Goal: Task Accomplishment & Management: Manage account settings

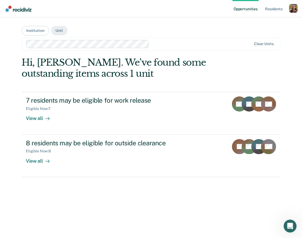
click at [296, 10] on div "Profile dropdown button" at bounding box center [293, 8] width 9 height 9
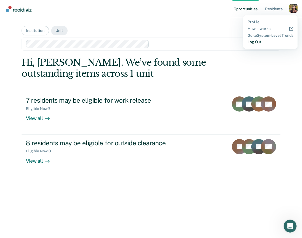
click at [253, 43] on link "Log Out" at bounding box center [271, 42] width 46 height 5
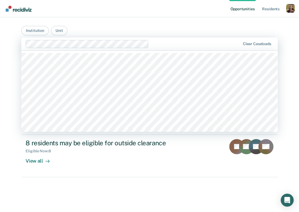
click at [183, 43] on div at bounding box center [195, 44] width 89 height 6
click at [98, 19] on main "Institution [GEOGRAPHIC_DATA] / AFL 001, 2 of 551. 551 results available. Use U…" at bounding box center [149, 108] width 269 height 182
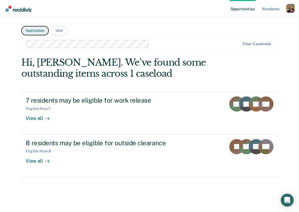
click at [32, 33] on button "Institution" at bounding box center [34, 30] width 27 height 9
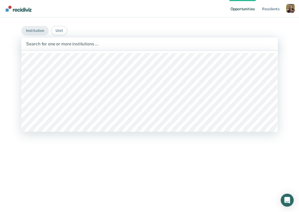
click at [67, 43] on div at bounding box center [149, 44] width 247 height 6
click at [87, 22] on main "Institution [GEOGRAPHIC_DATA], 1 of 552. 552 results available. Use Up and Down…" at bounding box center [149, 108] width 269 height 182
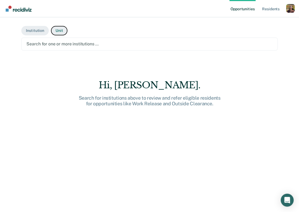
click at [63, 27] on button "Unit" at bounding box center [59, 30] width 16 height 9
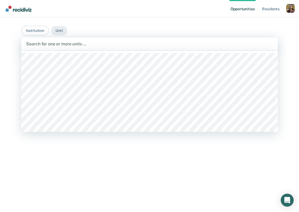
click at [85, 47] on div "Search for one or more units …" at bounding box center [150, 43] width 248 height 7
type input "e"
click at [130, 43] on div at bounding box center [180, 44] width 137 height 6
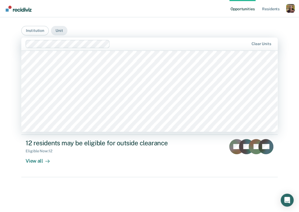
scroll to position [183, 0]
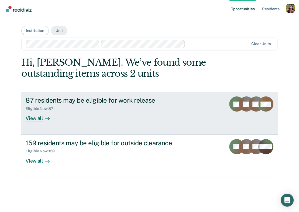
click at [35, 119] on div "View all" at bounding box center [41, 116] width 30 height 11
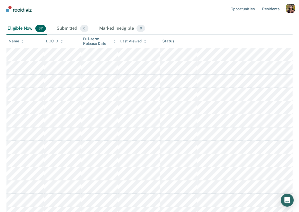
scroll to position [74, 0]
click at [74, 31] on div "Submitted 0" at bounding box center [73, 29] width 34 height 12
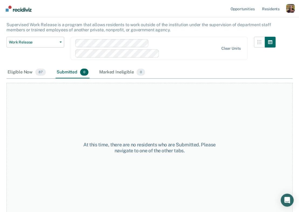
scroll to position [30, 0]
click at [118, 73] on div "Marked Ineligible 0" at bounding box center [122, 72] width 48 height 12
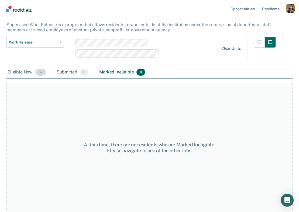
click at [28, 72] on div "Eligible Now 87" at bounding box center [26, 72] width 40 height 12
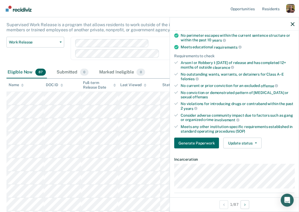
scroll to position [73, 0]
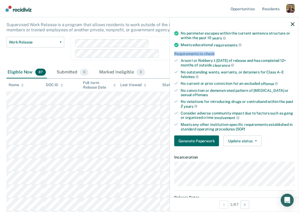
drag, startPoint x: 222, startPoint y: 52, endPoint x: 173, endPoint y: 53, distance: 48.6
click at [173, 53] on div "Validated by data from MOCIS and OP-II Mental health needs score is MH-1 or MH-…" at bounding box center [234, 71] width 129 height 160
click at [249, 52] on div "Requirements to check" at bounding box center [234, 54] width 120 height 5
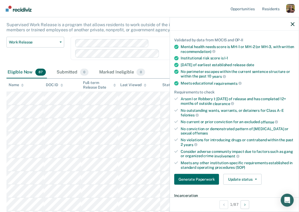
scroll to position [34, 0]
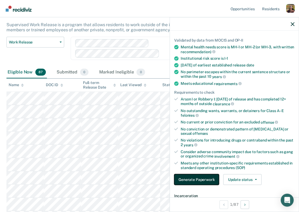
click at [199, 179] on button "Generate Paperwork" at bounding box center [196, 179] width 45 height 11
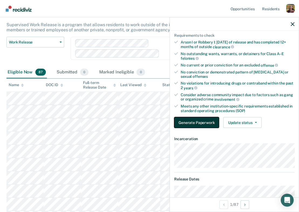
scroll to position [93, 0]
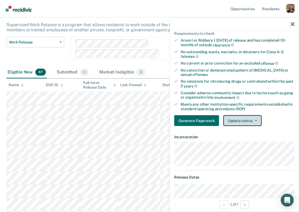
click at [249, 121] on button "Update status" at bounding box center [242, 120] width 38 height 11
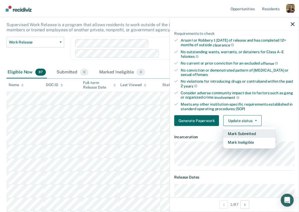
click at [242, 132] on button "Mark Submitted" at bounding box center [249, 133] width 52 height 9
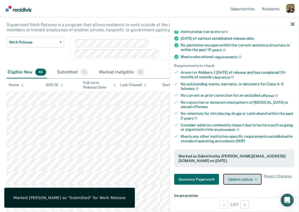
scroll to position [60, 0]
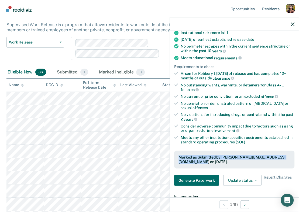
drag, startPoint x: 179, startPoint y: 156, endPoint x: 276, endPoint y: 162, distance: 96.8
click at [276, 162] on div "Marked as Submitted by raj@recidiviz.org on September 25, 2025." at bounding box center [235, 159] width 112 height 9
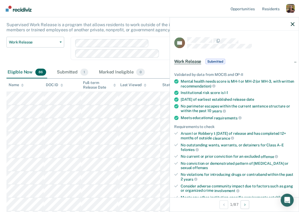
scroll to position [28, 0]
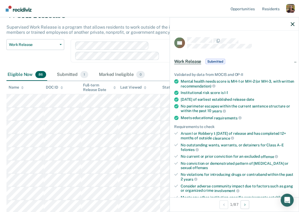
click at [292, 22] on div at bounding box center [234, 23] width 129 height 13
click at [292, 23] on icon "button" at bounding box center [293, 24] width 4 height 4
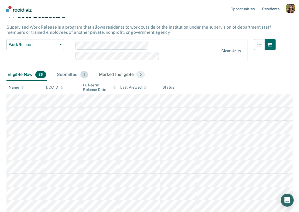
click at [69, 75] on div "Submitted 1" at bounding box center [72, 75] width 33 height 12
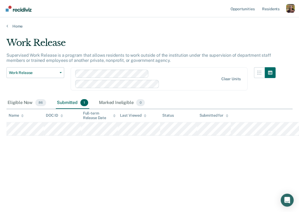
scroll to position [0, 0]
click at [23, 99] on div "Eligible Now 86" at bounding box center [26, 103] width 41 height 12
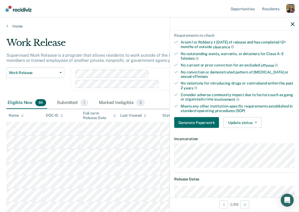
scroll to position [91, 0]
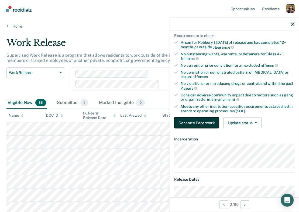
click at [195, 121] on button "Generate Paperwork" at bounding box center [196, 122] width 45 height 11
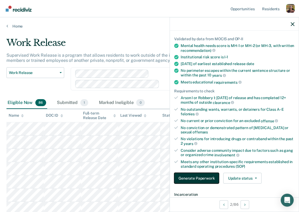
scroll to position [35, 0]
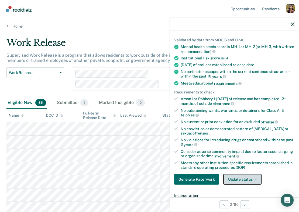
click at [251, 179] on button "Update status" at bounding box center [242, 179] width 38 height 11
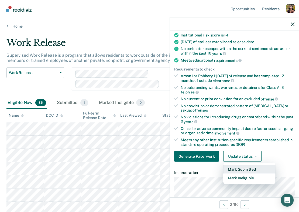
scroll to position [58, 0]
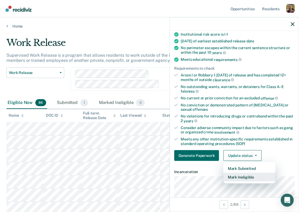
click at [245, 178] on button "Mark Ineligible" at bounding box center [249, 177] width 52 height 9
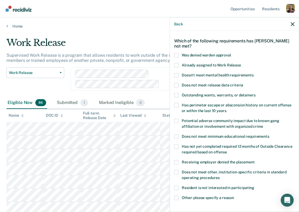
scroll to position [18, 0]
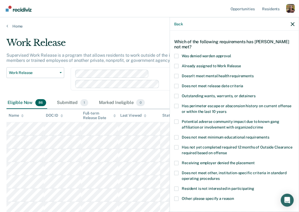
click at [205, 75] on span "Doesn't meet mental health requirements" at bounding box center [218, 75] width 72 height 4
click at [254, 74] on input "Doesn't meet mental health requirements" at bounding box center [254, 74] width 0 height 0
click at [204, 85] on span "Does not meet release date criteria" at bounding box center [213, 85] width 62 height 4
click at [243, 84] on input "Does not meet release date criteria" at bounding box center [243, 84] width 0 height 0
click at [204, 94] on span "Outstanding wants, warrants, or detainers" at bounding box center [219, 95] width 74 height 4
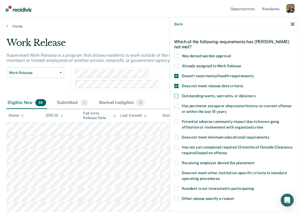
click at [255, 94] on input "Outstanding wants, warrants, or detainers" at bounding box center [255, 94] width 0 height 0
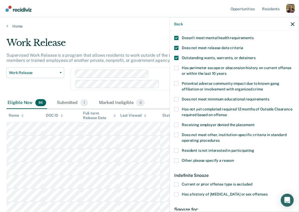
scroll to position [62, 0]
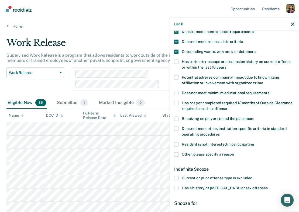
click at [213, 154] on span "Other: please specify a reason" at bounding box center [208, 154] width 52 height 4
click at [234, 152] on input "Other: please specify a reason" at bounding box center [234, 152] width 0 height 0
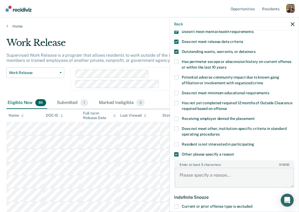
click at [215, 177] on textarea "Enter at least 3 characters 0 / 1600" at bounding box center [234, 177] width 119 height 20
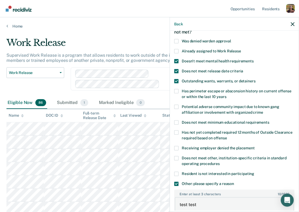
scroll to position [34, 0]
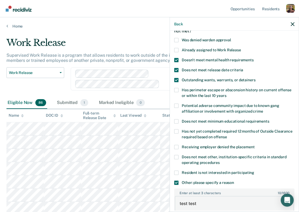
type textarea "test test"
click at [176, 50] on span at bounding box center [176, 50] width 4 height 4
click at [241, 48] on input "Already assigned to Work Release" at bounding box center [241, 48] width 0 height 0
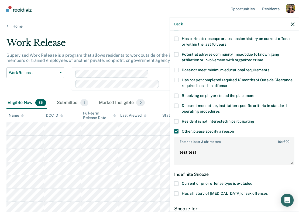
scroll to position [84, 0]
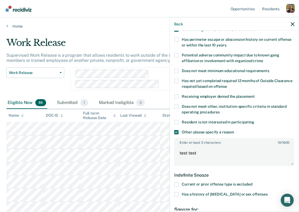
click at [177, 122] on span at bounding box center [176, 122] width 4 height 4
click at [254, 120] on input "Resident is not interested in participating" at bounding box center [254, 120] width 0 height 0
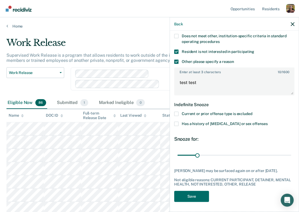
scroll to position [154, 0]
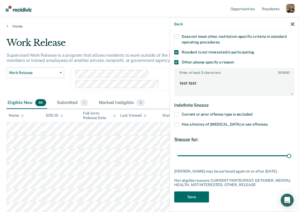
drag, startPoint x: 197, startPoint y: 155, endPoint x: 291, endPoint y: 162, distance: 94.4
type input "180"
click at [291, 160] on input "range" at bounding box center [235, 155] width 114 height 9
click at [205, 199] on button "Save" at bounding box center [191, 196] width 35 height 11
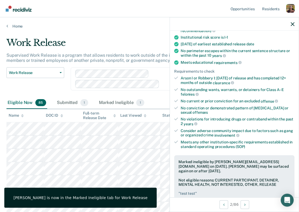
scroll to position [0, 0]
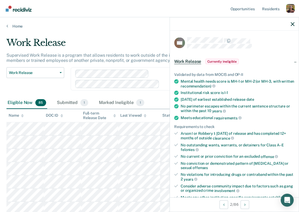
click at [292, 23] on div at bounding box center [234, 23] width 129 height 13
click at [292, 25] on icon "button" at bounding box center [293, 24] width 4 height 4
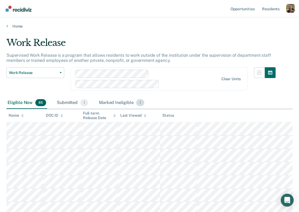
click at [122, 104] on div "Marked Ineligible 1" at bounding box center [121, 103] width 47 height 12
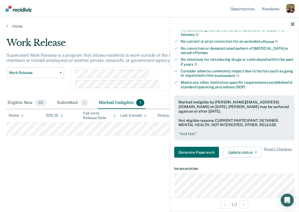
scroll to position [119, 0]
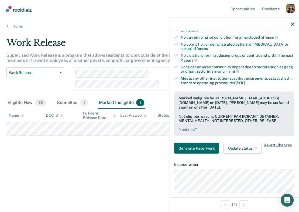
click at [284, 145] on span "Revert Changes" at bounding box center [278, 148] width 28 height 11
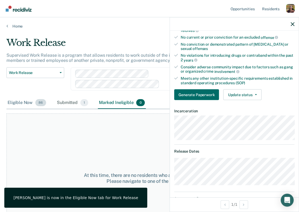
click at [23, 104] on div "Eligible Now 86" at bounding box center [26, 103] width 41 height 12
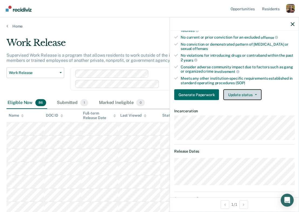
click at [241, 96] on button "Update status" at bounding box center [242, 94] width 38 height 11
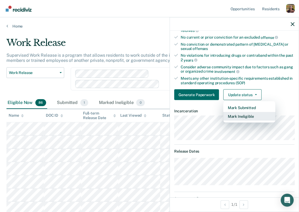
click at [244, 115] on button "Mark Ineligible" at bounding box center [249, 116] width 52 height 9
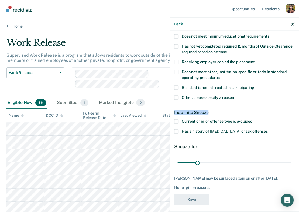
drag, startPoint x: 173, startPoint y: 112, endPoint x: 211, endPoint y: 112, distance: 37.2
click at [211, 112] on div "AA Which of the following requirements has Andre Anderson not met? Was denied w…" at bounding box center [234, 121] width 129 height 180
click at [245, 107] on div "Indefinite Snooze" at bounding box center [234, 112] width 120 height 14
click at [232, 119] on span "Current or prior offense type is excluded" at bounding box center [217, 121] width 70 height 4
click at [252, 119] on input "Current or prior offense type is excluded" at bounding box center [252, 119] width 0 height 0
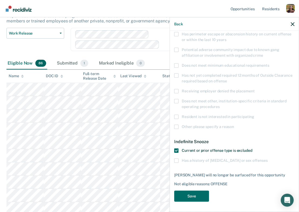
scroll to position [39, 0]
click at [205, 195] on button "Save" at bounding box center [191, 195] width 35 height 11
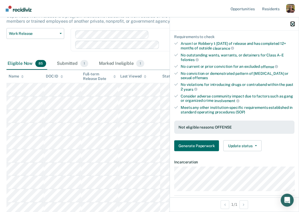
click at [292, 23] on icon "button" at bounding box center [293, 24] width 4 height 4
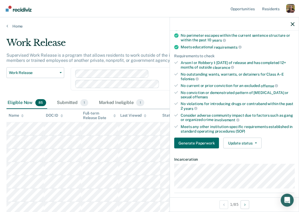
scroll to position [70, 0]
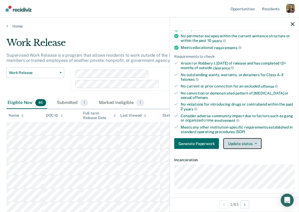
click at [247, 144] on button "Update status" at bounding box center [242, 143] width 38 height 11
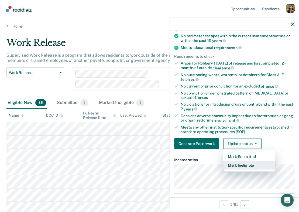
click at [247, 166] on button "Mark Ineligible" at bounding box center [249, 165] width 52 height 9
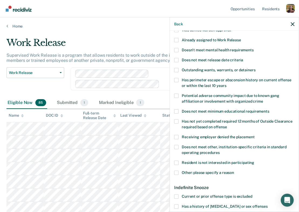
scroll to position [42, 0]
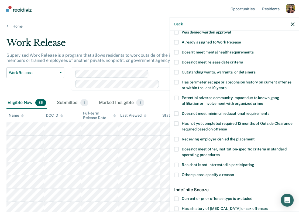
click at [176, 81] on span at bounding box center [176, 82] width 4 height 4
click at [226, 86] on input "Has perimeter escape or absconsion history on current offense or within the las…" at bounding box center [226, 86] width 0 height 0
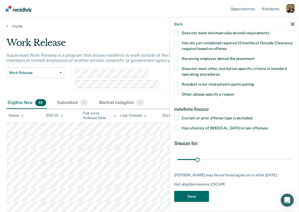
scroll to position [122, 0]
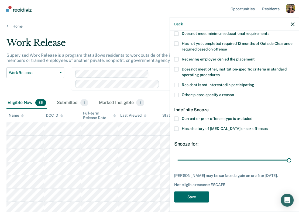
drag, startPoint x: 196, startPoint y: 161, endPoint x: 299, endPoint y: 158, distance: 102.3
type input "180"
click at [291, 158] on input "range" at bounding box center [235, 159] width 114 height 9
click at [209, 107] on div "Indefinite Snooze" at bounding box center [234, 110] width 120 height 14
drag, startPoint x: 209, startPoint y: 107, endPoint x: 176, endPoint y: 110, distance: 32.2
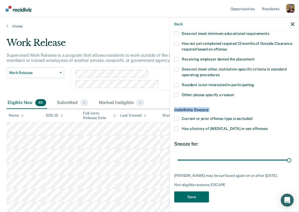
click at [176, 110] on div "Indefinite Snooze" at bounding box center [234, 110] width 120 height 14
click at [234, 112] on div "Indefinite Snooze" at bounding box center [234, 110] width 120 height 14
click at [188, 117] on span "Current or prior offense type is excluded" at bounding box center [217, 118] width 70 height 4
click at [252, 116] on input "Current or prior offense type is excluded" at bounding box center [252, 116] width 0 height 0
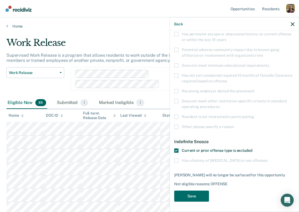
click at [176, 150] on span at bounding box center [176, 150] width 4 height 4
click at [252, 148] on input "Current or prior offense type is excluded" at bounding box center [252, 148] width 0 height 0
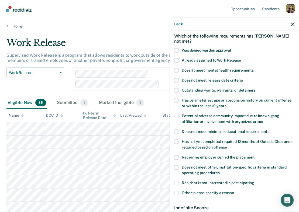
scroll to position [22, 0]
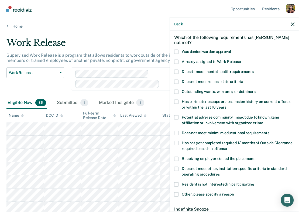
click at [175, 117] on span at bounding box center [176, 117] width 4 height 4
click at [263, 121] on input "Potential adverse community impact due to known gang affiliation or involvement…" at bounding box center [263, 121] width 0 height 0
click at [177, 99] on span at bounding box center [176, 101] width 4 height 4
click at [226, 105] on input "Has perimeter escape or absconsion history on current offense or within the las…" at bounding box center [226, 105] width 0 height 0
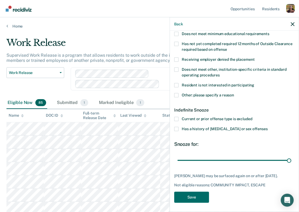
scroll to position [122, 0]
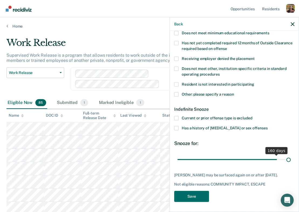
type input "180"
drag, startPoint x: 289, startPoint y: 160, endPoint x: 291, endPoint y: 164, distance: 4.8
click at [291, 164] on div "AA Which of the following requirements has Antoine Allen not met? Was denied wa…" at bounding box center [234, 60] width 120 height 290
click at [292, 25] on icon "button" at bounding box center [293, 24] width 4 height 4
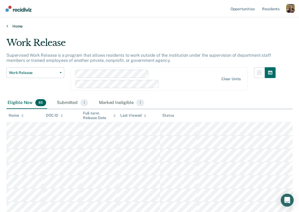
click at [16, 25] on link "Home" at bounding box center [149, 26] width 286 height 5
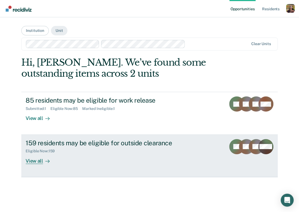
click at [37, 163] on div "View all" at bounding box center [41, 158] width 30 height 11
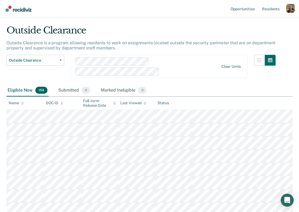
scroll to position [17, 0]
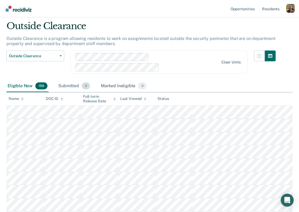
click at [75, 85] on div "Submitted 0" at bounding box center [74, 86] width 34 height 12
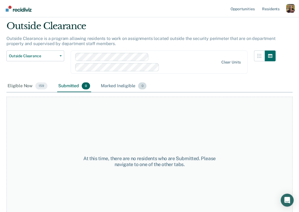
click at [124, 84] on div "Marked Ineligible 0" at bounding box center [124, 86] width 48 height 12
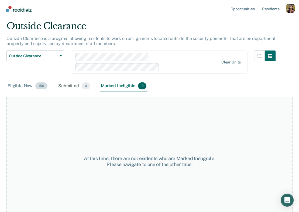
click at [18, 87] on div "Eligible Now 159" at bounding box center [27, 86] width 42 height 12
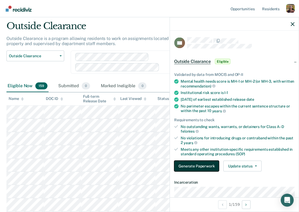
click at [198, 163] on button "Generate Paperwork" at bounding box center [196, 165] width 45 height 11
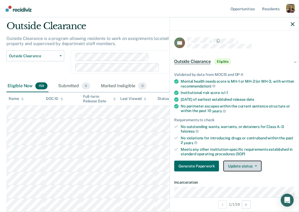
click at [249, 167] on button "Update status" at bounding box center [242, 165] width 38 height 11
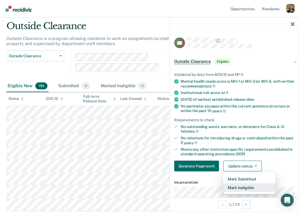
click at [251, 189] on button "Mark Ineligible" at bounding box center [249, 187] width 52 height 9
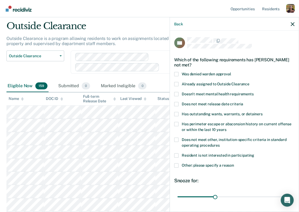
click at [195, 74] on span "Was denied warden approval" at bounding box center [206, 73] width 49 height 4
click at [231, 72] on input "Was denied warden approval" at bounding box center [231, 72] width 0 height 0
click at [197, 86] on label "Already assigned to Outside Clearance" at bounding box center [234, 85] width 120 height 6
click at [250, 82] on input "Already assigned to Outside Clearance" at bounding box center [250, 82] width 0 height 0
drag, startPoint x: 214, startPoint y: 194, endPoint x: 246, endPoint y: 195, distance: 31.8
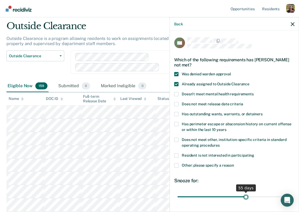
type input "55"
click at [246, 195] on input "range" at bounding box center [235, 196] width 114 height 9
click at [292, 25] on icon "button" at bounding box center [293, 24] width 4 height 4
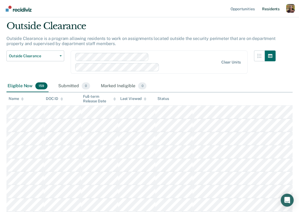
click at [275, 12] on link "Resident s" at bounding box center [271, 8] width 20 height 17
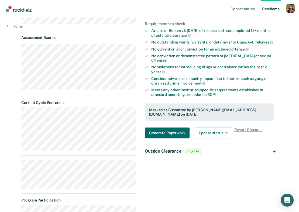
scroll to position [152, 0]
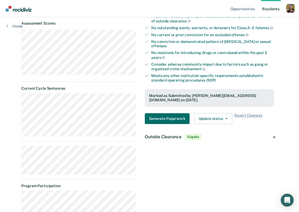
click at [166, 138] on div "Outside Clearance Eligible" at bounding box center [210, 136] width 138 height 17
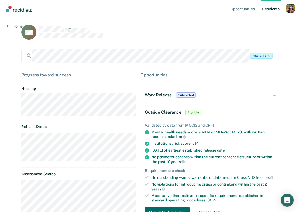
scroll to position [0, 0]
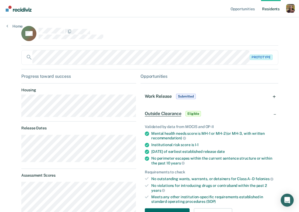
click at [234, 100] on div "Work Release Submitted" at bounding box center [210, 96] width 138 height 17
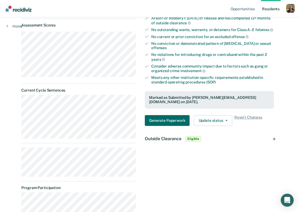
scroll to position [150, 0]
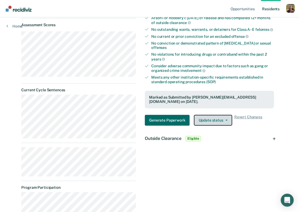
click at [223, 120] on span "button" at bounding box center [225, 120] width 4 height 1
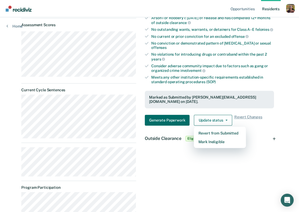
click at [285, 93] on div "Opportunities Resident s Profile How it works Go to System-Level Trends Log Out…" at bounding box center [149, 58] width 299 height 417
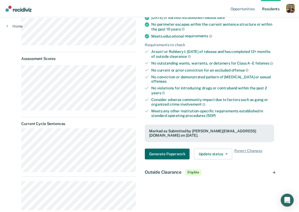
scroll to position [115, 0]
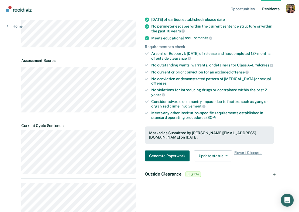
click at [291, 8] on div "Profile dropdown button" at bounding box center [290, 8] width 9 height 9
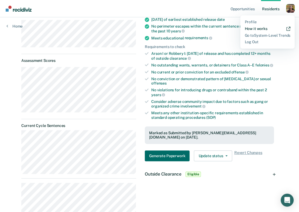
click at [260, 29] on link "How it works" at bounding box center [268, 28] width 46 height 5
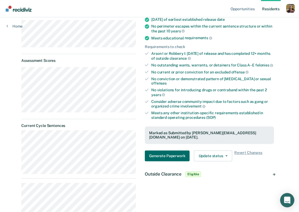
click at [288, 202] on icon "Open Intercom Messenger" at bounding box center [287, 199] width 6 height 7
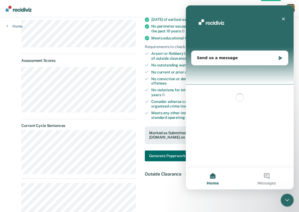
scroll to position [0, 0]
click at [246, 63] on div "Send us a message" at bounding box center [240, 58] width 97 height 14
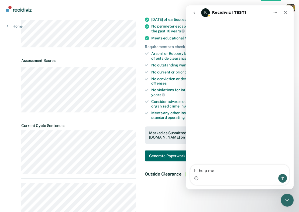
click at [242, 172] on textarea "hi help me" at bounding box center [239, 169] width 99 height 9
click at [234, 169] on textarea "hi help me" at bounding box center [239, 169] width 99 height 9
type textarea "hi help me"
click at [285, 16] on div "Close" at bounding box center [286, 13] width 10 height 10
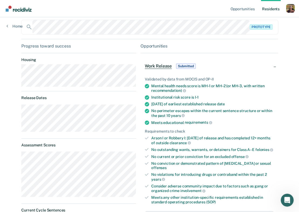
scroll to position [28, 0]
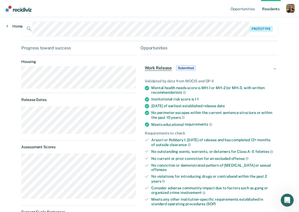
click at [16, 27] on link "Home" at bounding box center [14, 26] width 16 height 5
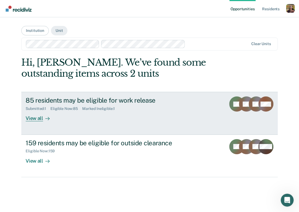
click at [70, 121] on link "85 residents may be eligible for work release Submitted : 1 Eligible Now : 85 M…" at bounding box center [149, 113] width 256 height 43
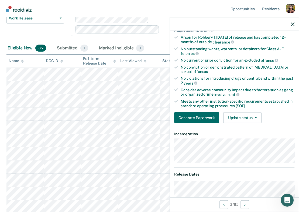
scroll to position [60, 0]
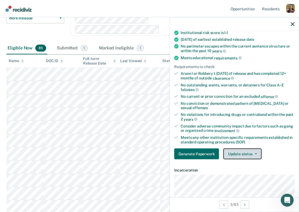
click at [241, 154] on button "Update status" at bounding box center [242, 153] width 38 height 11
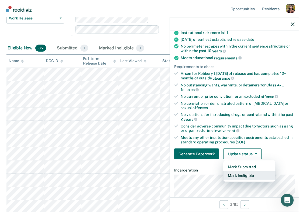
click at [246, 175] on button "Mark Ineligible" at bounding box center [249, 175] width 52 height 9
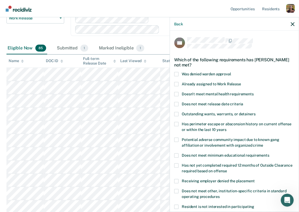
scroll to position [0, 0]
click at [292, 26] on icon "button" at bounding box center [293, 24] width 4 height 4
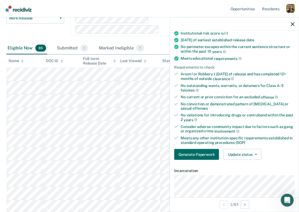
scroll to position [59, 0]
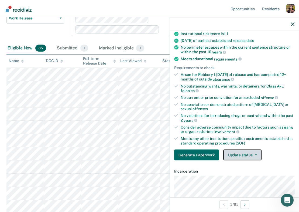
click at [255, 154] on icon "button" at bounding box center [256, 154] width 2 height 1
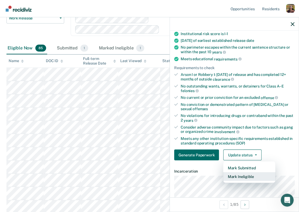
click at [249, 176] on button "Mark Ineligible" at bounding box center [249, 176] width 52 height 9
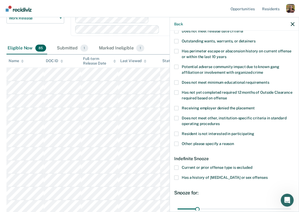
scroll to position [72, 0]
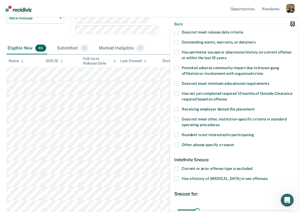
click at [292, 24] on icon "button" at bounding box center [293, 24] width 4 height 4
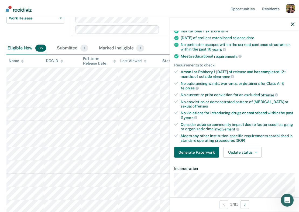
scroll to position [65, 0]
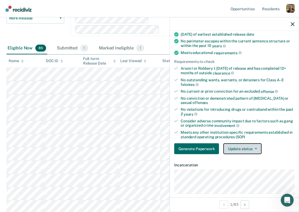
click at [249, 149] on button "Update status" at bounding box center [242, 148] width 38 height 11
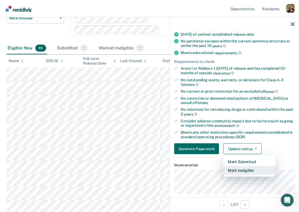
click at [251, 170] on button "Mark Ineligible" at bounding box center [249, 170] width 52 height 9
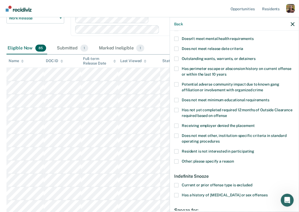
scroll to position [68, 0]
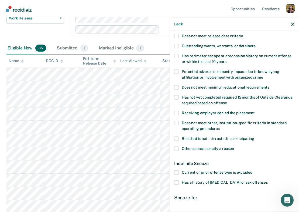
click at [213, 148] on span "Other: please specify a reason" at bounding box center [208, 148] width 52 height 4
click at [234, 146] on input "Other: please specify a reason" at bounding box center [234, 146] width 0 height 0
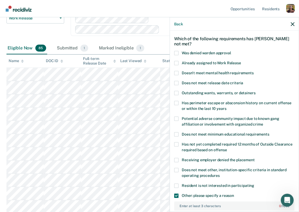
scroll to position [22, 0]
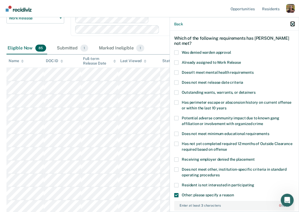
click at [292, 23] on icon "button" at bounding box center [293, 24] width 4 height 4
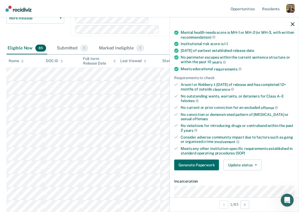
scroll to position [50, 0]
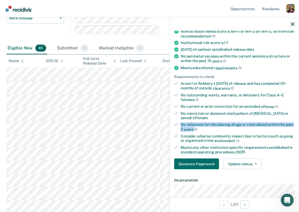
drag, startPoint x: 202, startPoint y: 128, endPoint x: 177, endPoint y: 125, distance: 25.3
click at [177, 125] on li "No violations for introducing drugs or contraband within the past 2 years" at bounding box center [234, 126] width 120 height 9
click at [228, 93] on div "No outstanding wants, warrants, or detainers for Class A–E felonies" at bounding box center [238, 97] width 114 height 9
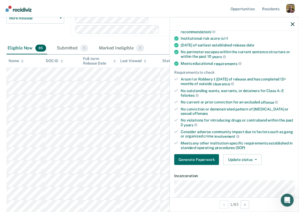
scroll to position [58, 0]
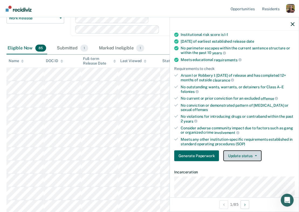
click at [244, 155] on button "Update status" at bounding box center [242, 155] width 38 height 11
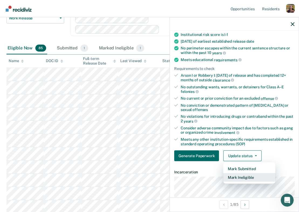
click at [245, 178] on button "Mark Ineligible" at bounding box center [249, 177] width 52 height 9
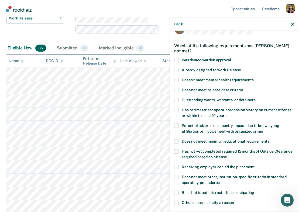
scroll to position [22, 0]
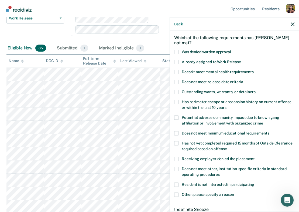
click at [199, 65] on div "Already assigned to Work Release" at bounding box center [234, 65] width 120 height 10
click at [198, 62] on span "Already assigned to Work Release" at bounding box center [211, 61] width 59 height 4
click at [241, 60] on input "Already assigned to Work Release" at bounding box center [241, 60] width 0 height 0
click at [198, 69] on span "Doesn't meet mental health requirements" at bounding box center [218, 71] width 72 height 4
click at [254, 70] on input "Doesn't meet mental health requirements" at bounding box center [254, 70] width 0 height 0
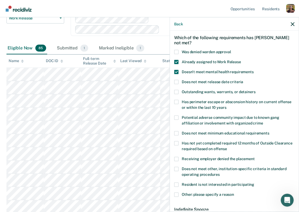
click at [200, 79] on span "Does not meet release date criteria" at bounding box center [213, 81] width 62 height 4
click at [243, 80] on input "Does not meet release date criteria" at bounding box center [243, 80] width 0 height 0
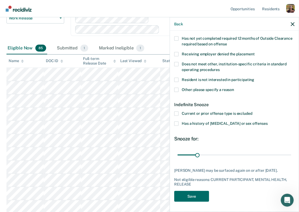
scroll to position [127, 0]
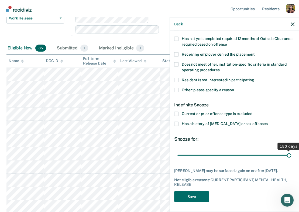
drag, startPoint x: 196, startPoint y: 154, endPoint x: 299, endPoint y: 157, distance: 103.4
type input "180"
click at [291, 157] on input "range" at bounding box center [235, 154] width 114 height 9
click at [176, 113] on span at bounding box center [176, 113] width 4 height 4
click at [252, 111] on input "Current or prior offense type is excluded" at bounding box center [252, 111] width 0 height 0
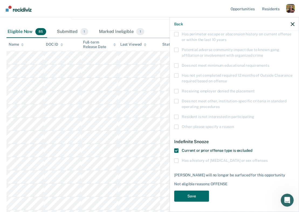
scroll to position [73, 0]
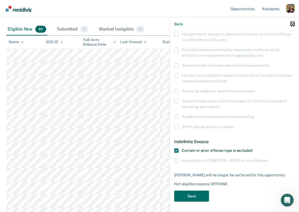
click at [292, 23] on icon "button" at bounding box center [293, 24] width 4 height 4
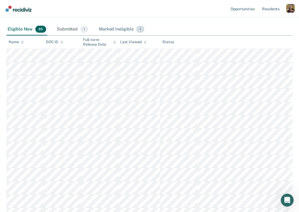
click at [117, 28] on div "Marked Ineligible 1" at bounding box center [121, 29] width 47 height 12
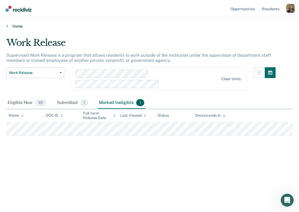
click at [21, 26] on link "Home" at bounding box center [149, 26] width 286 height 5
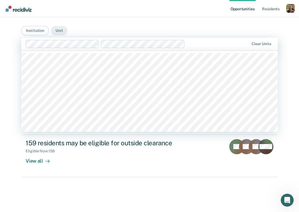
click at [208, 46] on div at bounding box center [218, 44] width 62 height 6
click at [108, 21] on main "Institution Unit Algoa Correctional Center / AFL 001, 2 of 550. 550 results ava…" at bounding box center [149, 108] width 269 height 182
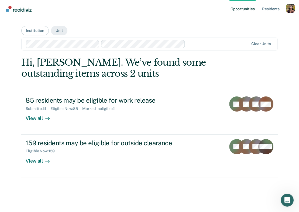
click at [217, 45] on div at bounding box center [218, 44] width 61 height 6
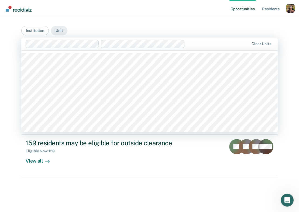
click at [233, 22] on main "Institution Unit Algoa Correctional Center, 1 of 550. 550 results available. Us…" at bounding box center [149, 108] width 269 height 182
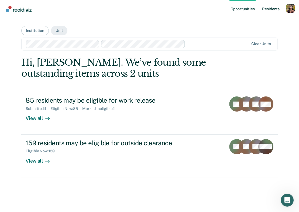
click at [271, 9] on link "Resident s" at bounding box center [271, 8] width 20 height 17
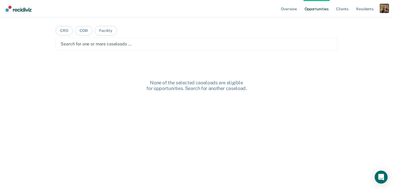
click at [381, 10] on div "Profile dropdown button" at bounding box center [384, 8] width 9 height 9
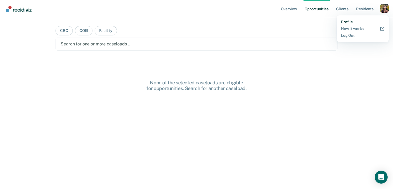
click at [349, 23] on link "Profile" at bounding box center [362, 22] width 43 height 5
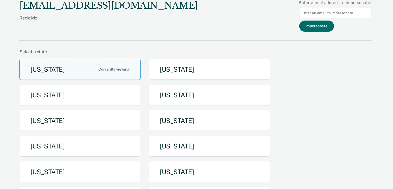
click at [331, 13] on input at bounding box center [335, 13] width 72 height 11
paste input "alyssa.flores@tdcj.texas.gov"
type input "alyssa.flores@tdcj.texas.gov"
click at [323, 27] on button "Impersonate" at bounding box center [316, 26] width 35 height 11
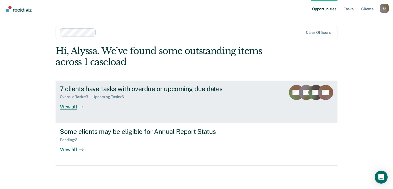
click at [230, 117] on link "7 clients have tasks with overdue or upcoming due dates Overdue Tasks : 3 Upcom…" at bounding box center [197, 101] width 282 height 42
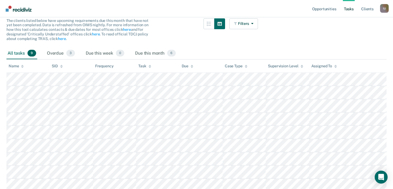
scroll to position [54, 0]
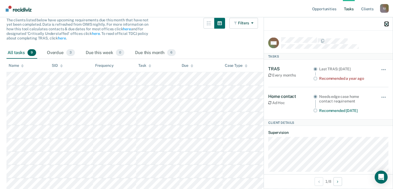
click at [388, 24] on icon "button" at bounding box center [387, 24] width 4 height 4
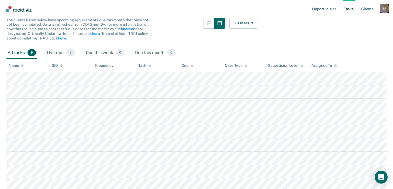
click at [387, 11] on div "I U" at bounding box center [384, 8] width 9 height 9
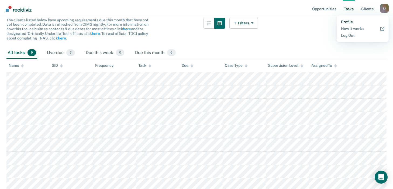
click at [349, 20] on link "Profile" at bounding box center [362, 22] width 43 height 5
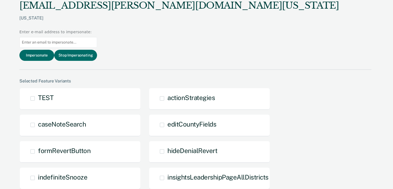
click at [353, 32] on div "alyssa.flores@tdcj.texas.gov Texas Enter e-mail address to impersonate: Imperso…" at bounding box center [195, 35] width 352 height 70
click at [97, 50] on button "Stop Impersonating" at bounding box center [75, 55] width 43 height 11
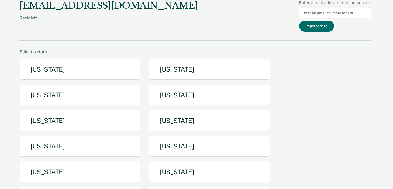
click at [338, 11] on input at bounding box center [335, 13] width 72 height 11
paste input "krista.coyle@doc.mo.gov"
type input "krista.coyle@doc.mo.gov"
click at [325, 27] on button "Impersonate" at bounding box center [316, 26] width 35 height 11
